Goal: Communication & Community: Answer question/provide support

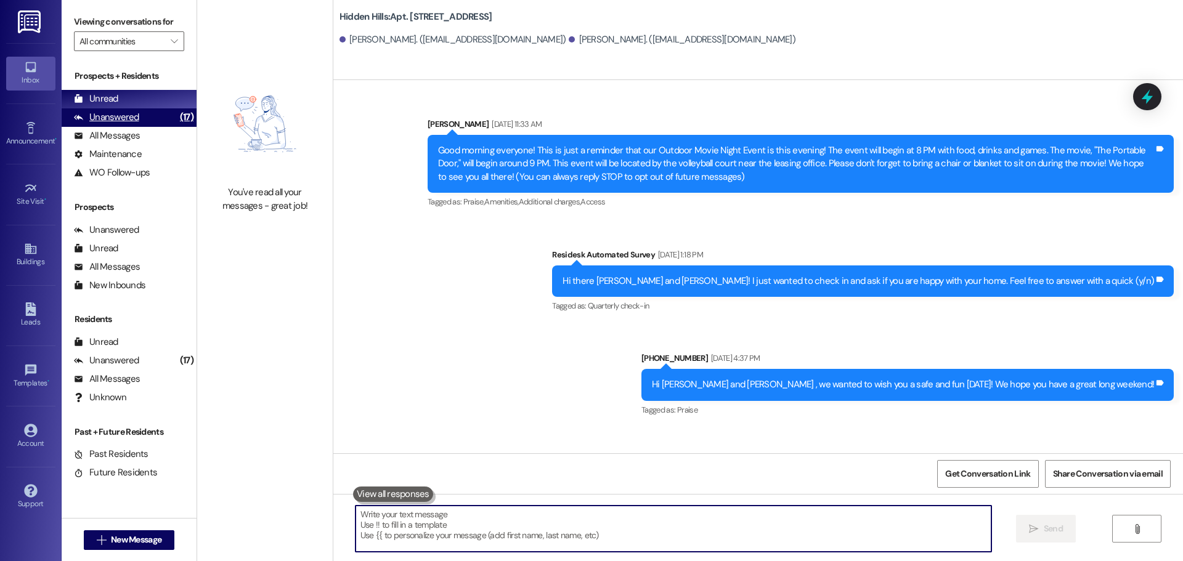
scroll to position [25491, 0]
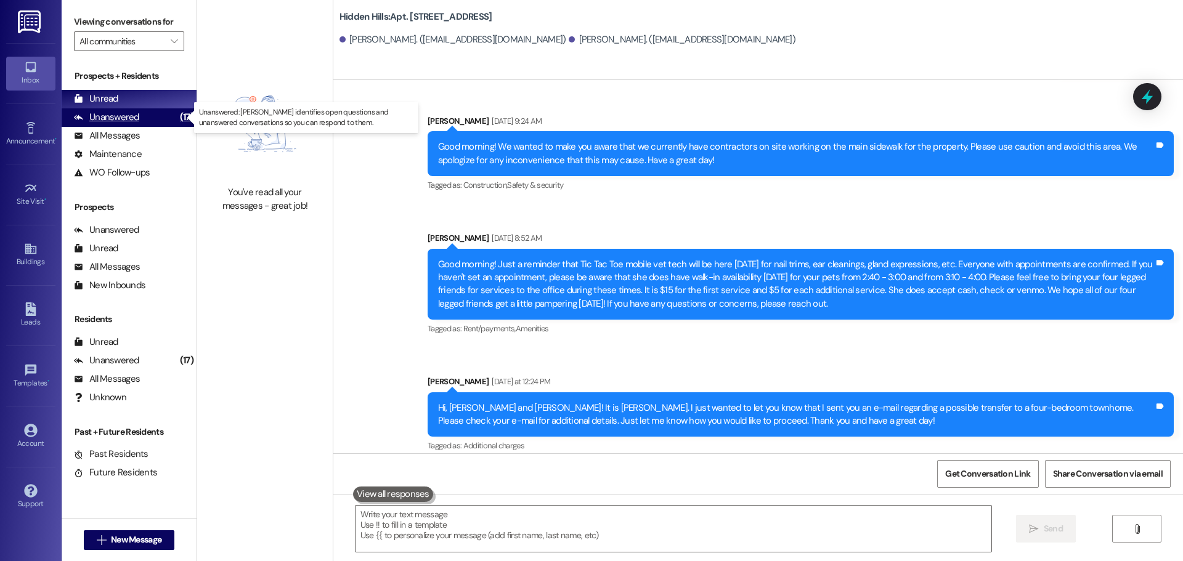
click at [141, 117] on div "Unanswered (17)" at bounding box center [129, 117] width 135 height 18
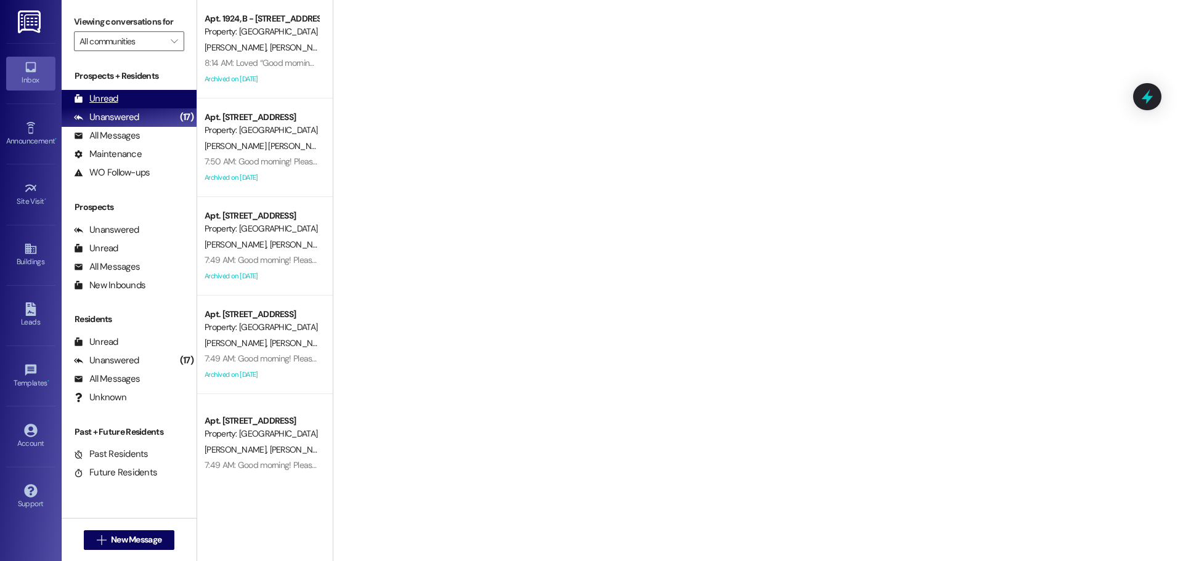
click at [108, 92] on div "Unread (0)" at bounding box center [129, 99] width 135 height 18
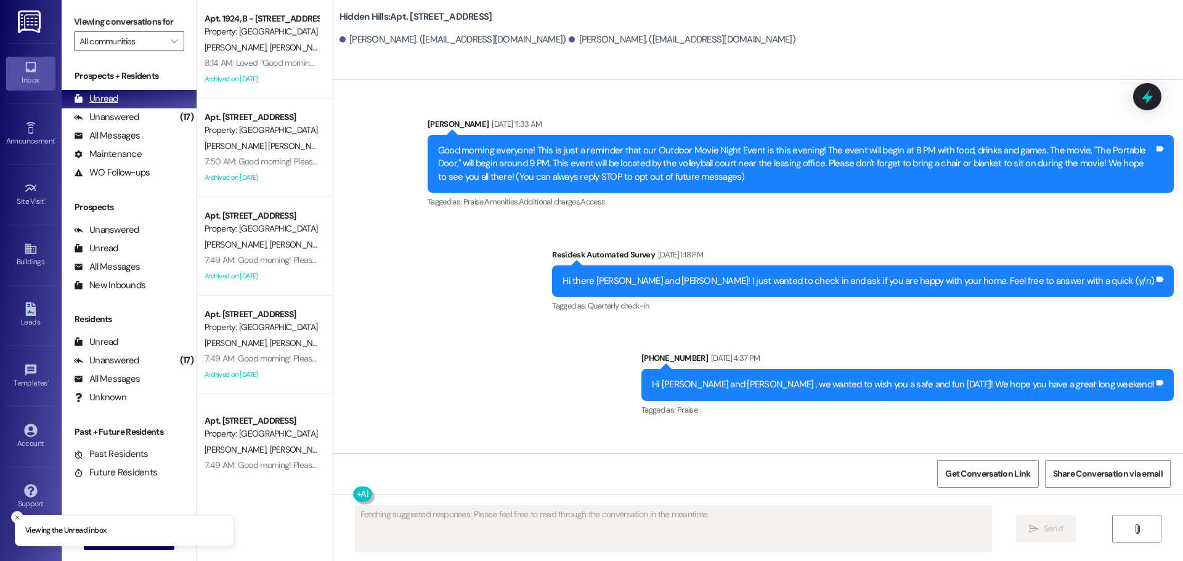
type textarea "Fetching suggested responses. Please feel free to read through the conversation…"
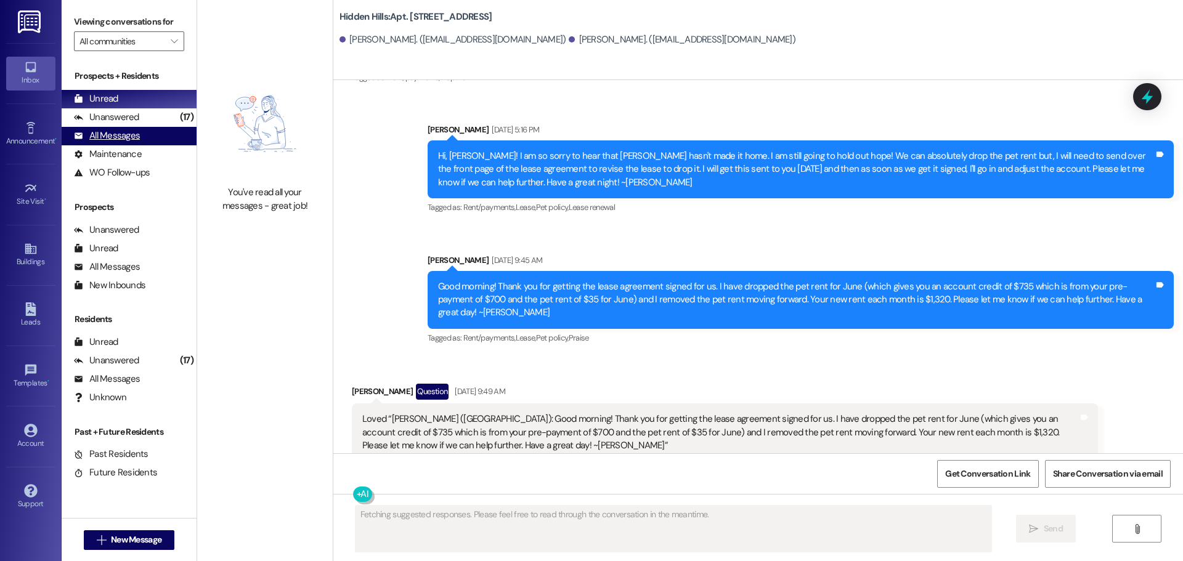
scroll to position [23199, 0]
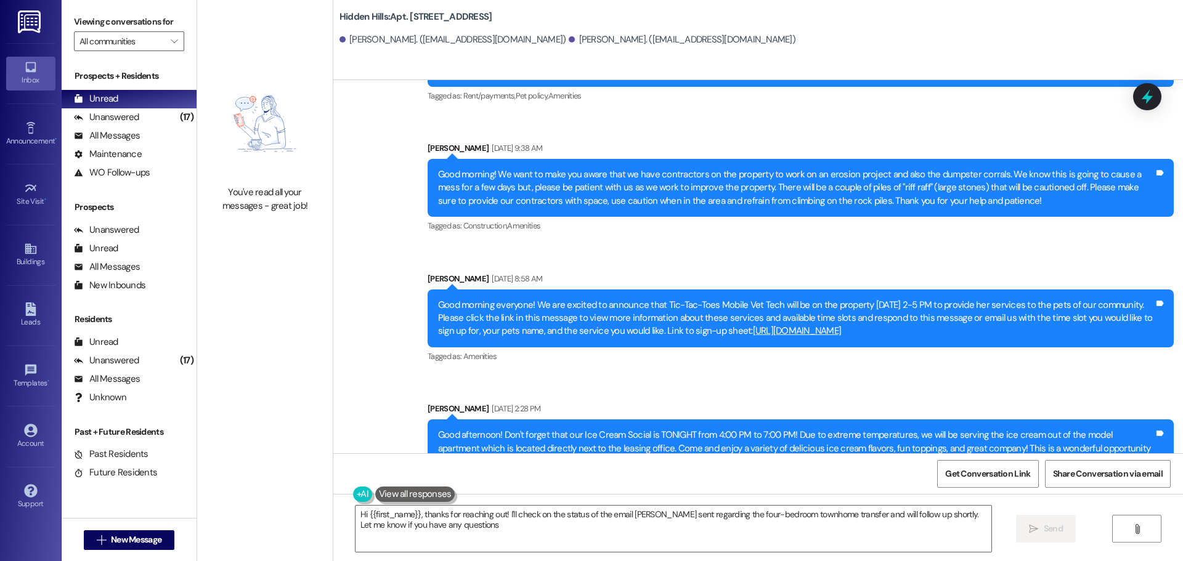
type textarea "Hi {{first_name}}, thanks for reaching out! I'll check on the status of the ema…"
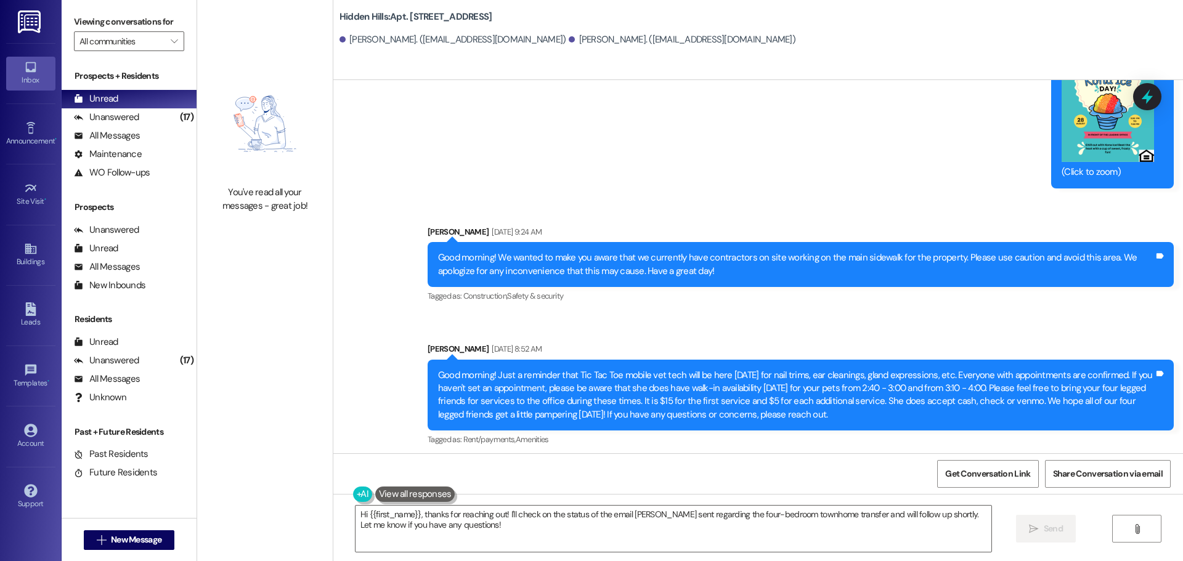
scroll to position [25501, 0]
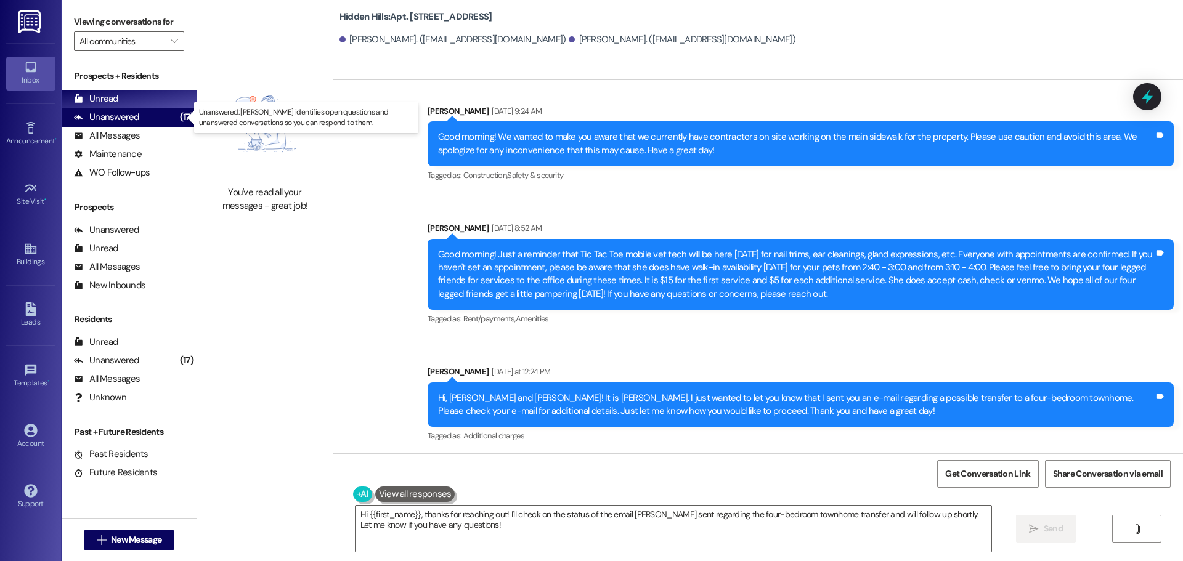
click at [116, 118] on div "Unanswered" at bounding box center [106, 117] width 65 height 13
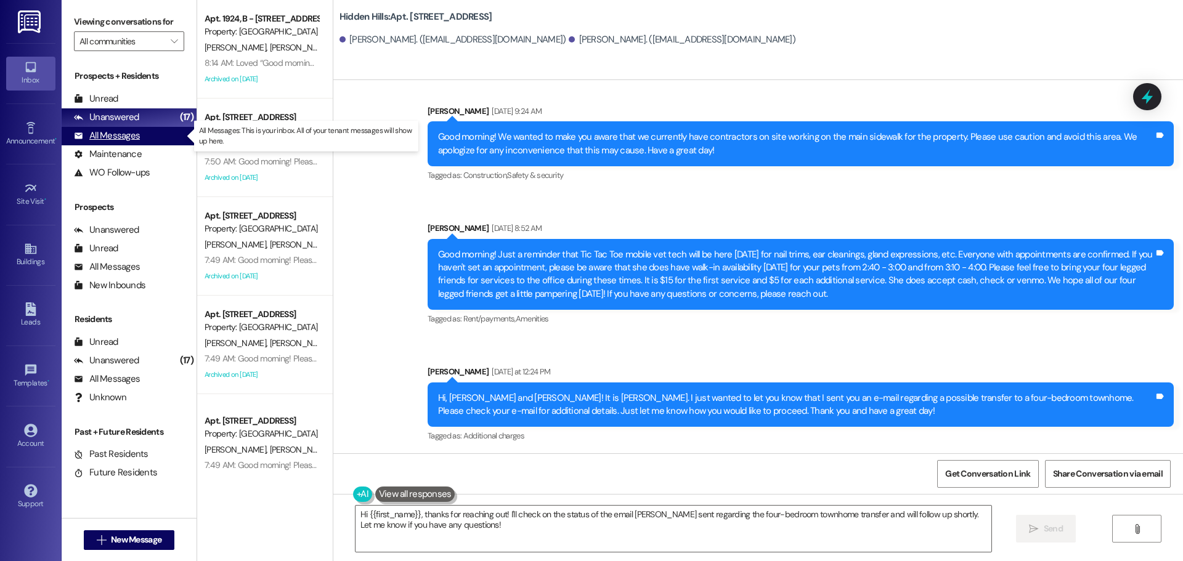
click at [113, 137] on div "All Messages" at bounding box center [107, 135] width 66 height 13
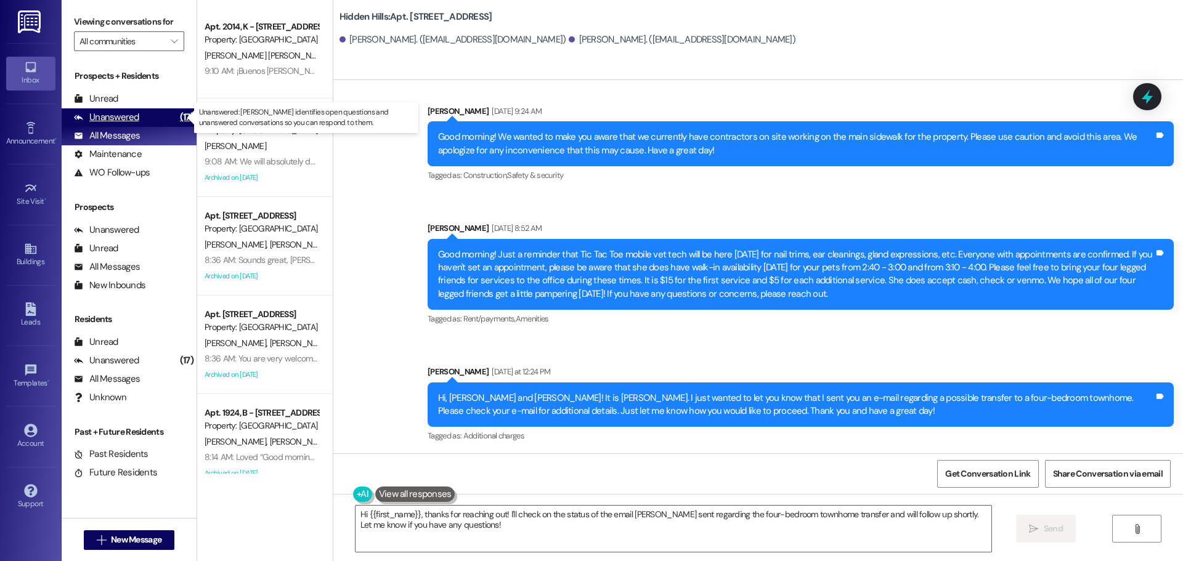
click at [118, 113] on div "Unanswered" at bounding box center [106, 117] width 65 height 13
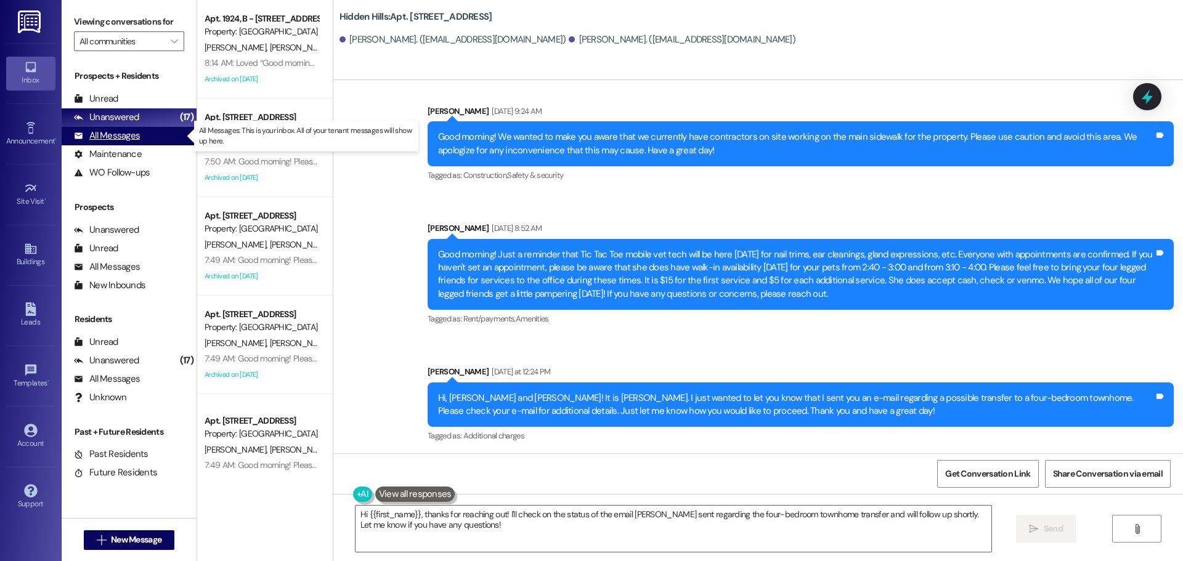
click at [116, 133] on div "All Messages" at bounding box center [107, 135] width 66 height 13
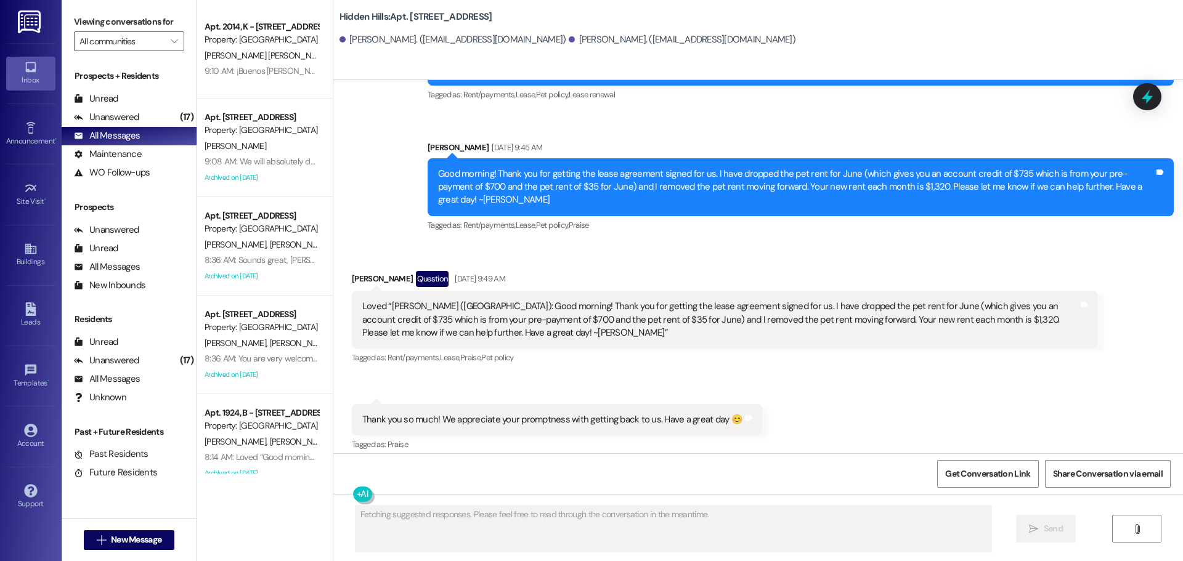
scroll to position [23322, 0]
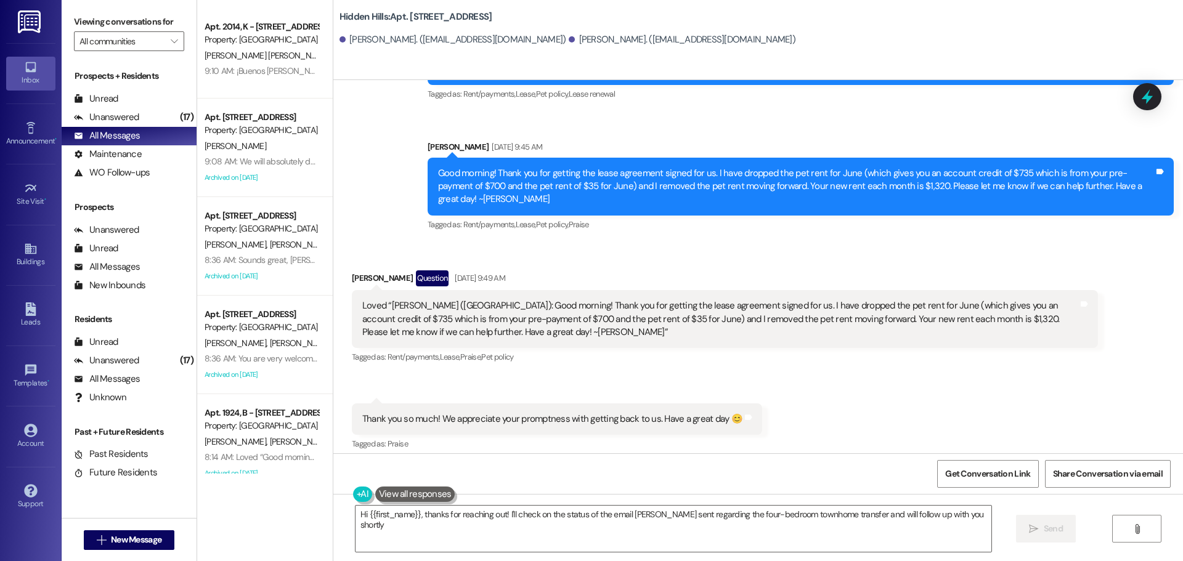
type textarea "Hi {{first_name}}, thanks for reaching out! I'll check on the status of the ema…"
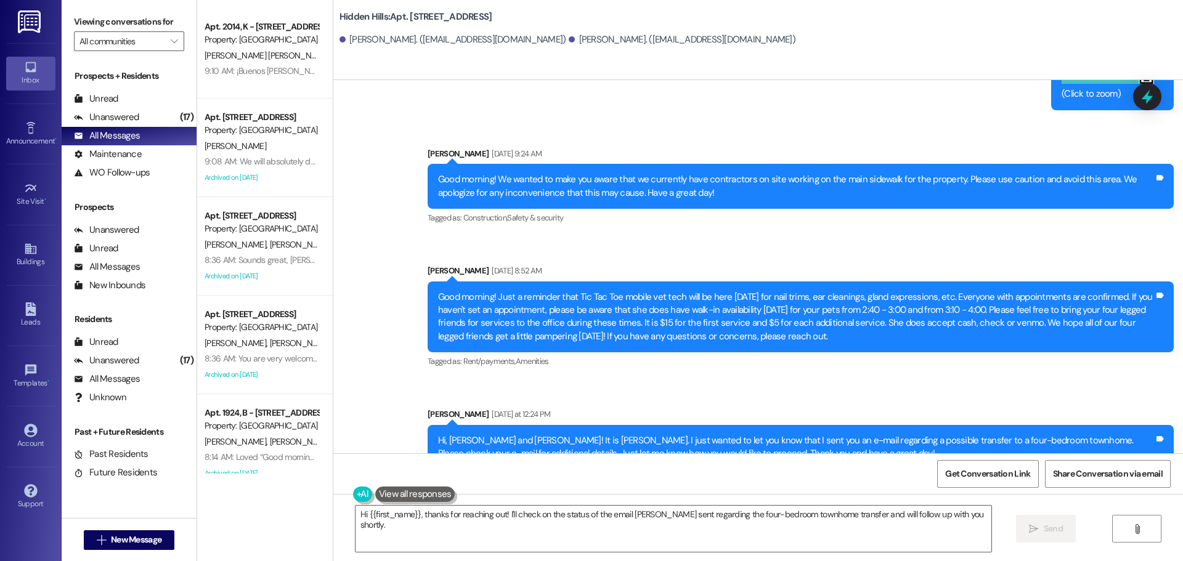
scroll to position [25501, 0]
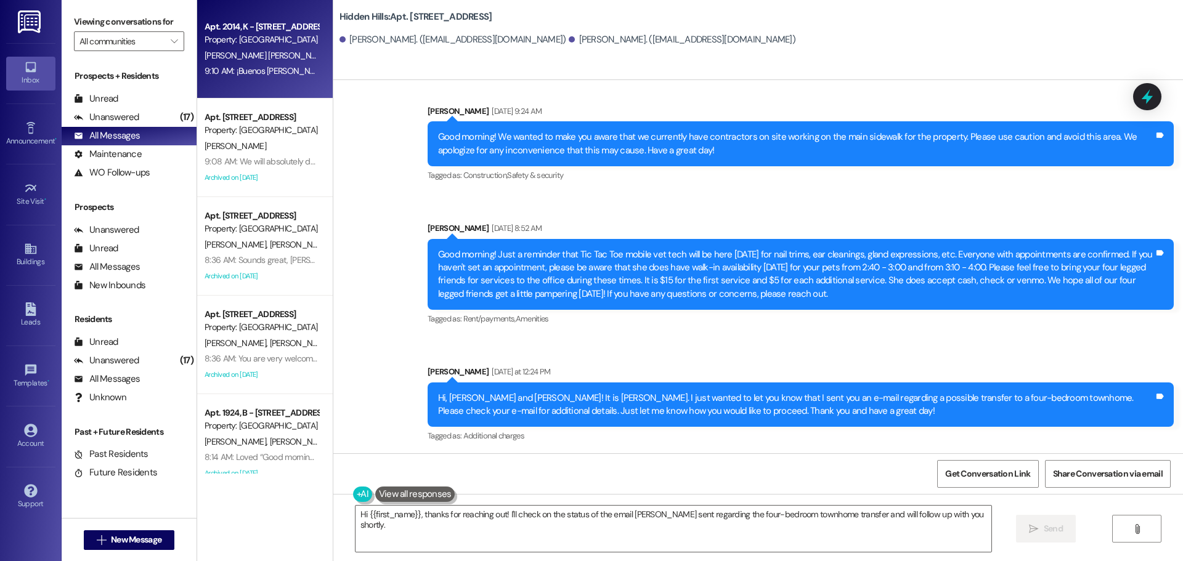
click at [250, 75] on div "9:10 AM: ¡Buenos [PERSON_NAME]! Ante todo, siento mucho que esto haya sido tan …" at bounding box center [733, 70] width 1057 height 11
type textarea "Fetching suggested responses. Please feel free to read through the conversation…"
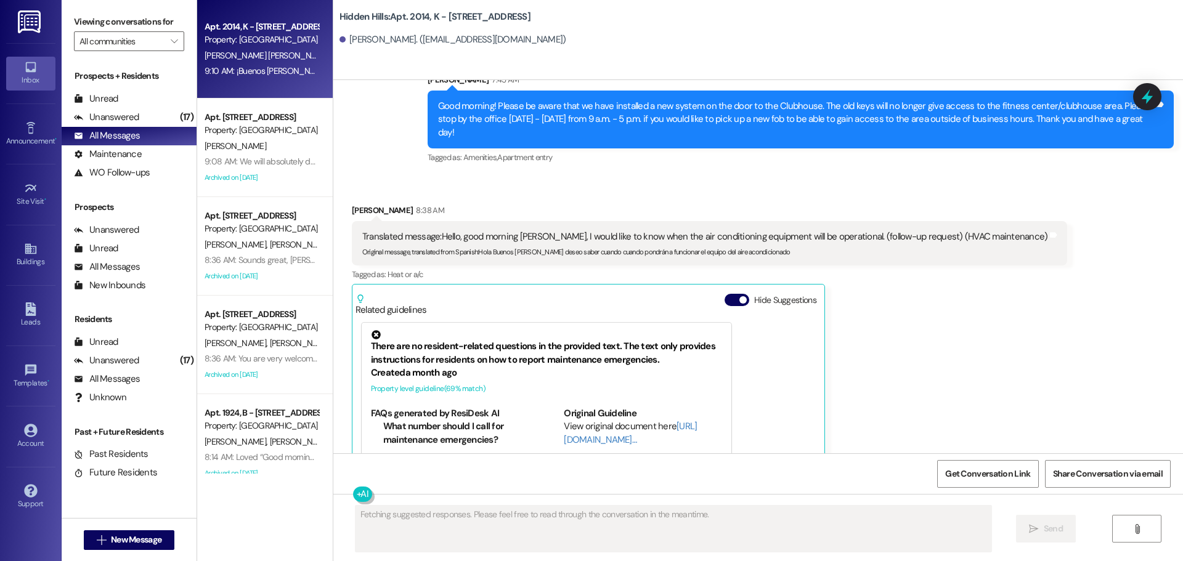
scroll to position [14072, 0]
